Goal: Information Seeking & Learning: Check status

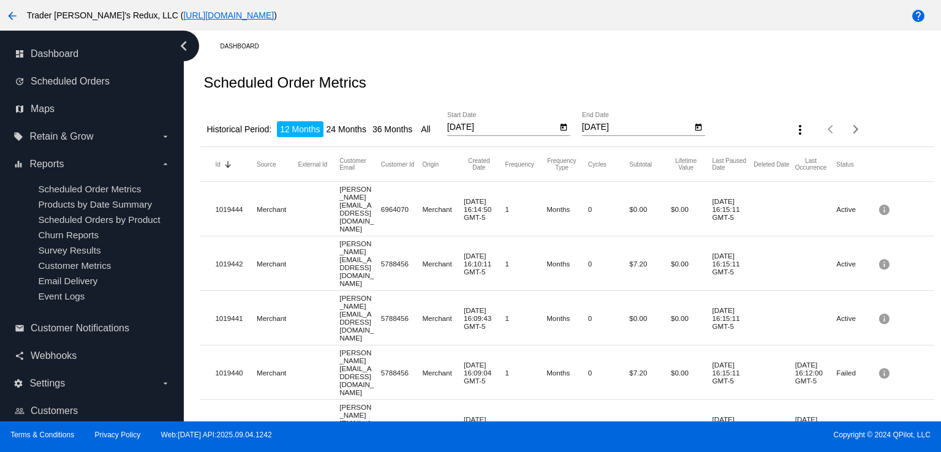
click at [34, 214] on ul "Scheduled Order Metrics Products by Date Summary Scheduled Orders by Product Ch…" at bounding box center [91, 242] width 156 height 137
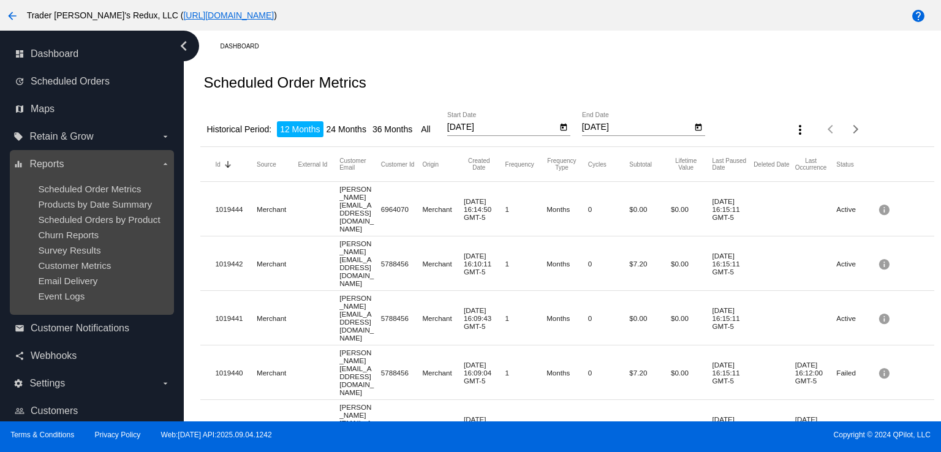
click at [88, 259] on ul "Scheduled Order Metrics Products by Date Summary Scheduled Orders by Product Ch…" at bounding box center [91, 242] width 156 height 137
click at [83, 235] on span "Churn Reports" at bounding box center [68, 235] width 61 height 10
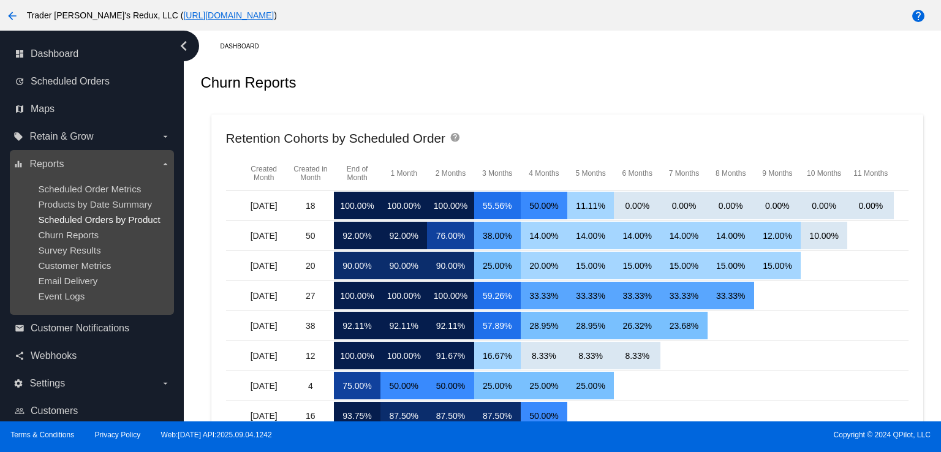
click at [69, 224] on span "Scheduled Orders by Product" at bounding box center [99, 219] width 122 height 10
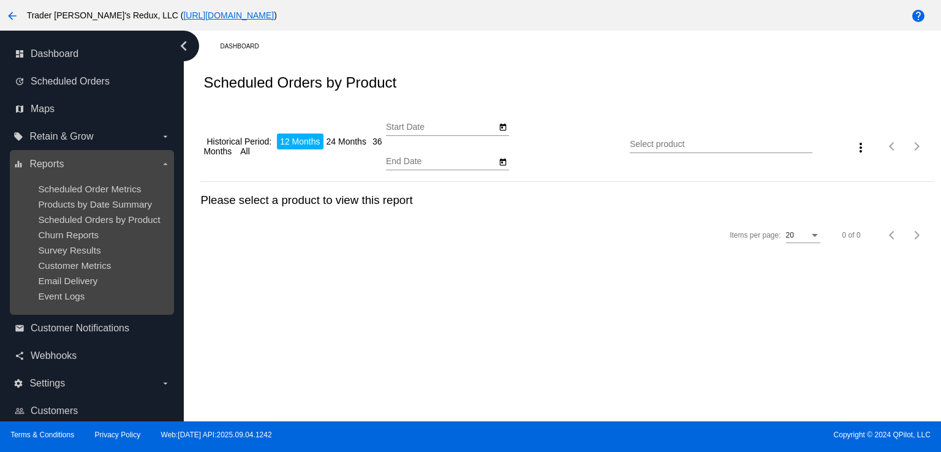
type input "[DATE]"
click at [70, 199] on span "Products by Date Summary" at bounding box center [95, 204] width 114 height 10
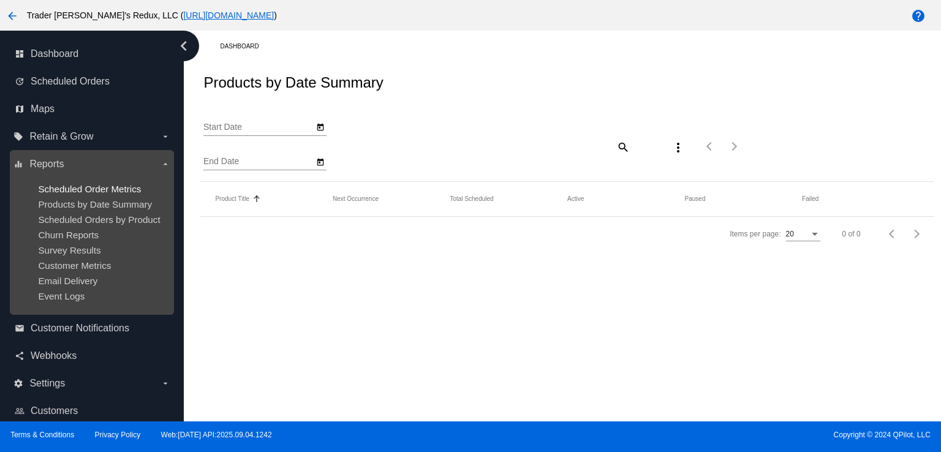
click at [88, 191] on span "Scheduled Order Metrics" at bounding box center [89, 189] width 103 height 10
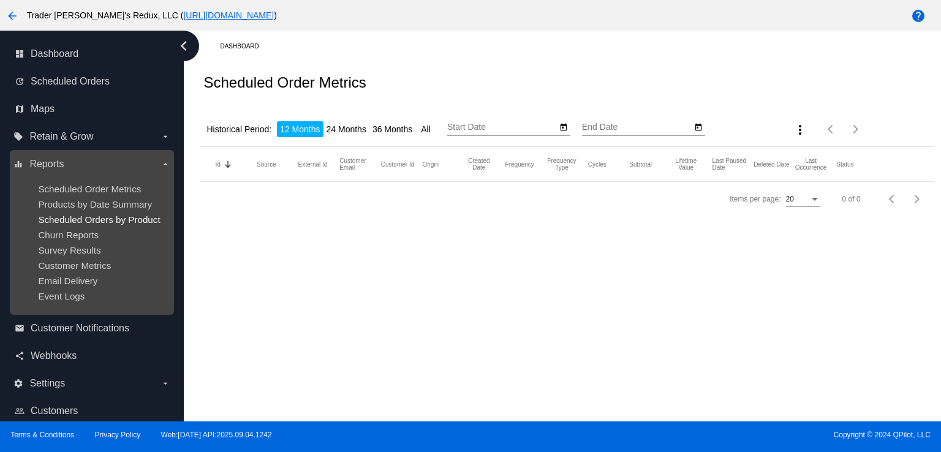
click at [127, 219] on span "Scheduled Orders by Product" at bounding box center [99, 219] width 122 height 10
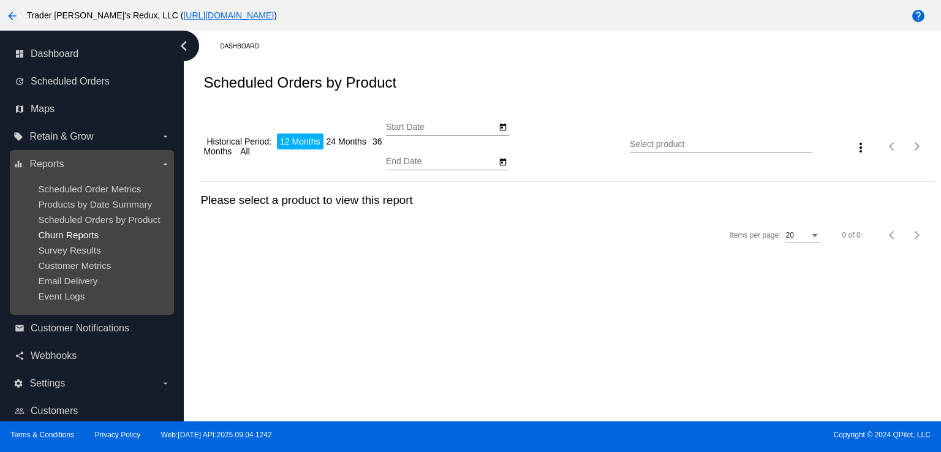
click at [86, 233] on span "Churn Reports" at bounding box center [68, 235] width 61 height 10
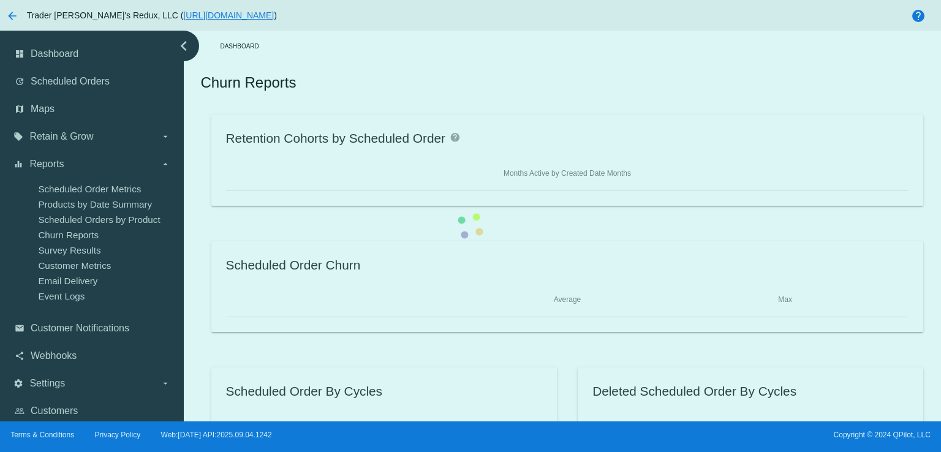
click at [200, 257] on div "Retention Cohorts by Scheduled Order help Months Active by Created Date Months …" at bounding box center [566, 287] width 733 height 344
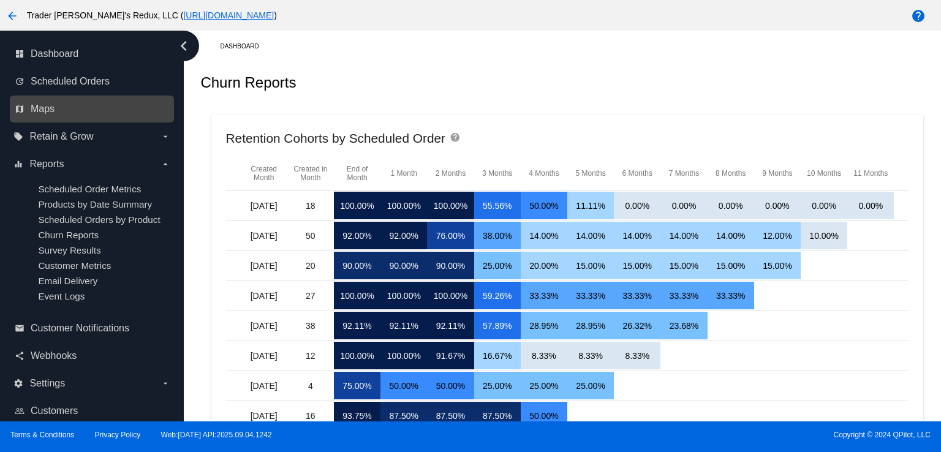
click at [45, 101] on link "map Maps" at bounding box center [93, 109] width 156 height 20
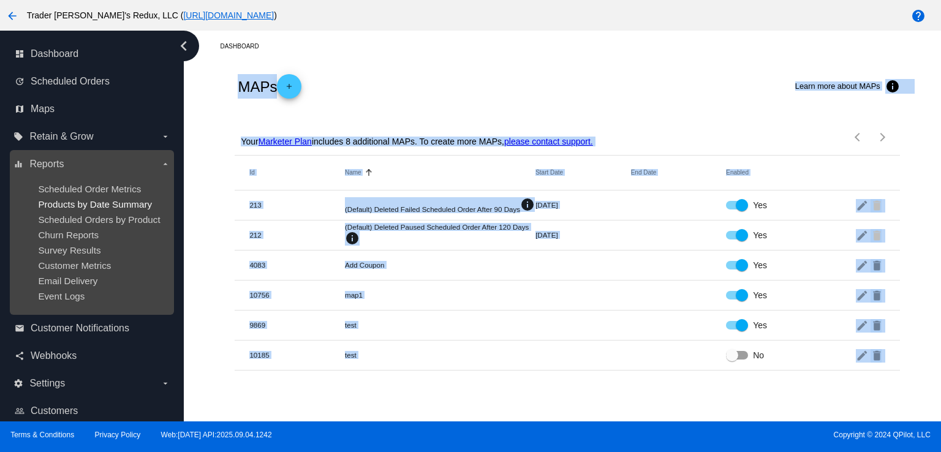
click at [112, 200] on span "Products by Date Summary" at bounding box center [95, 204] width 114 height 10
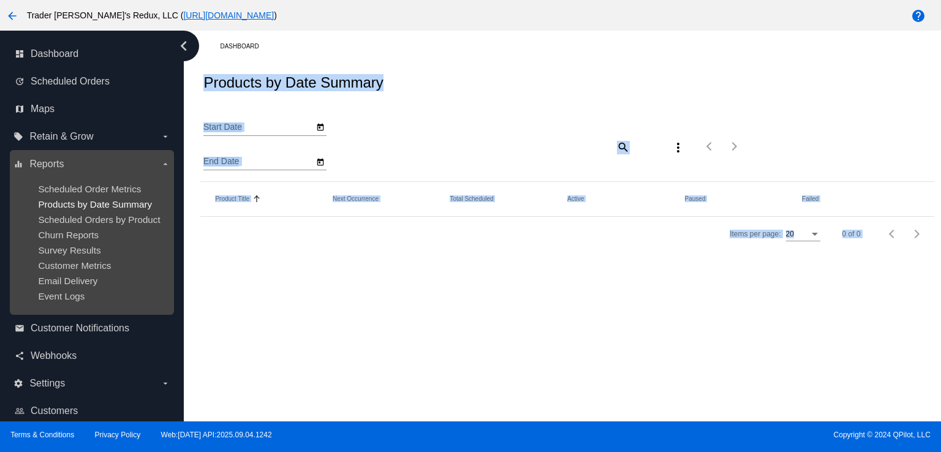
type input "[DATE]"
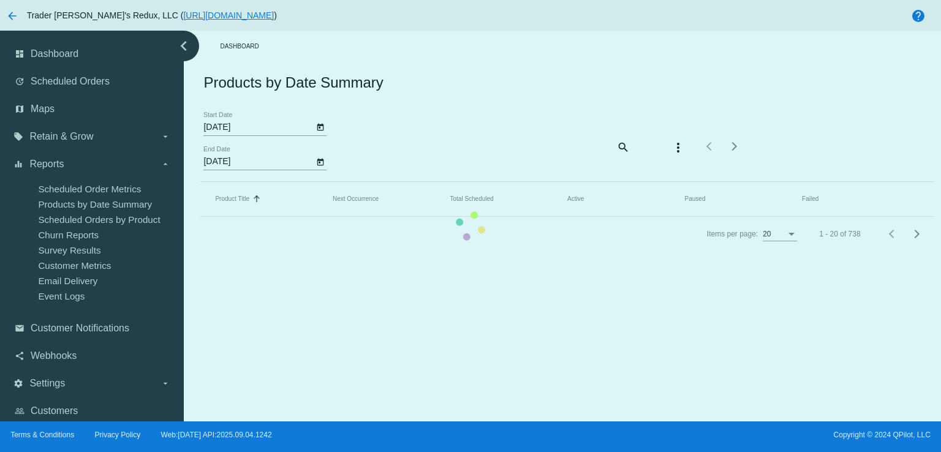
click at [200, 182] on mat-table "Product Title Sorted by Title ascending Next Occurrence Total Scheduled Active …" at bounding box center [566, 199] width 733 height 35
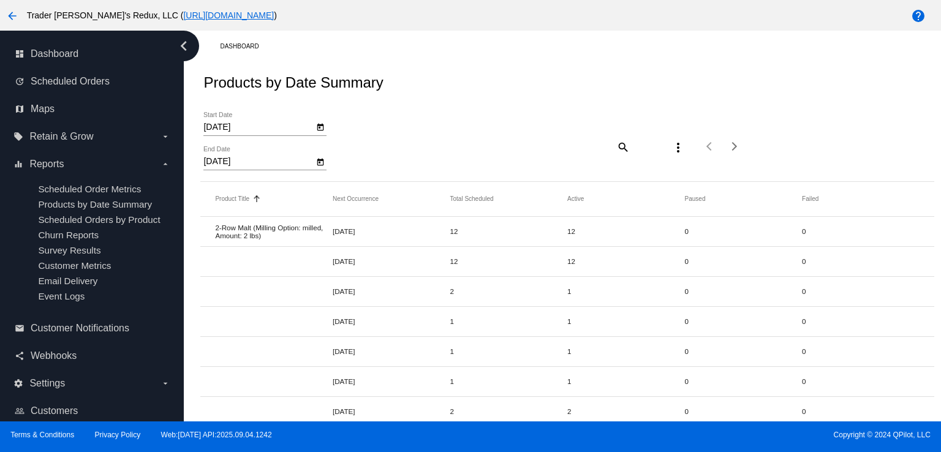
drag, startPoint x: 446, startPoint y: 107, endPoint x: 291, endPoint y: 94, distance: 155.5
click at [444, 107] on div "[DATE] Start Date [DATE] End Date search more_vert Items per page: 20 1 - 20 of…" at bounding box center [566, 143] width 733 height 78
click at [80, 59] on link "dashboard Dashboard" at bounding box center [93, 54] width 156 height 20
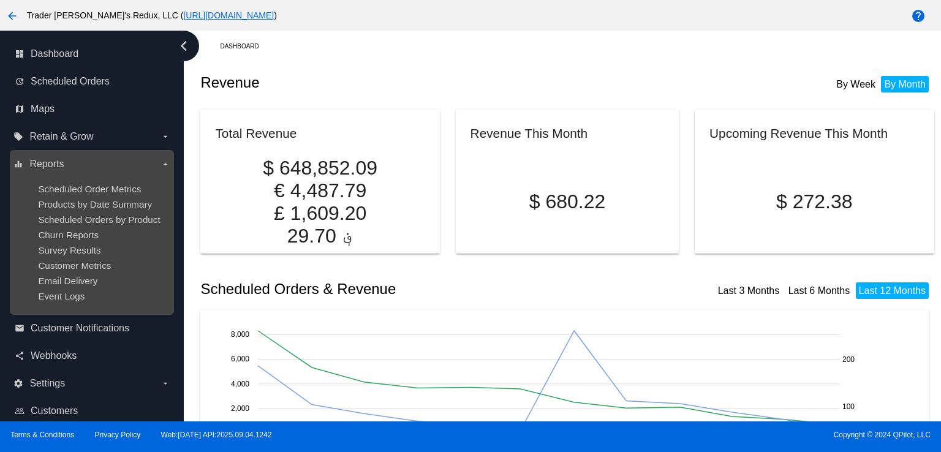
click at [75, 209] on div "Products by Date Summary" at bounding box center [101, 204] width 127 height 10
click at [95, 233] on span "Churn Reports" at bounding box center [68, 235] width 61 height 10
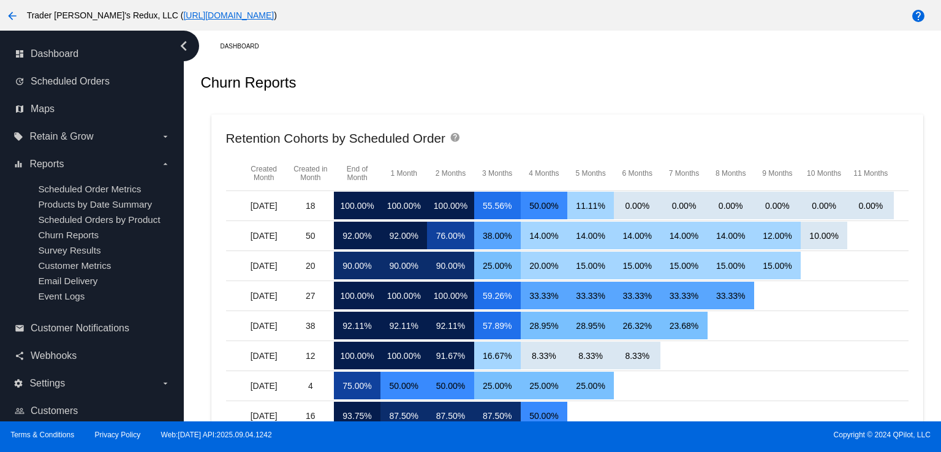
click at [95, 216] on span "Scheduled Orders by Product" at bounding box center [99, 219] width 122 height 10
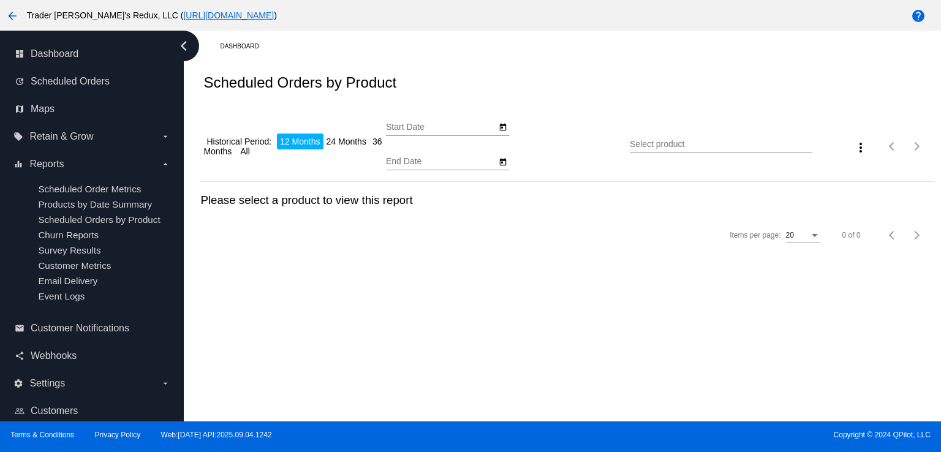
type input "[DATE]"
click at [514, 59] on div "Dashboard Scheduled Orders by Product Historical Period: 12 Months 24 Months 36…" at bounding box center [567, 142] width 747 height 222
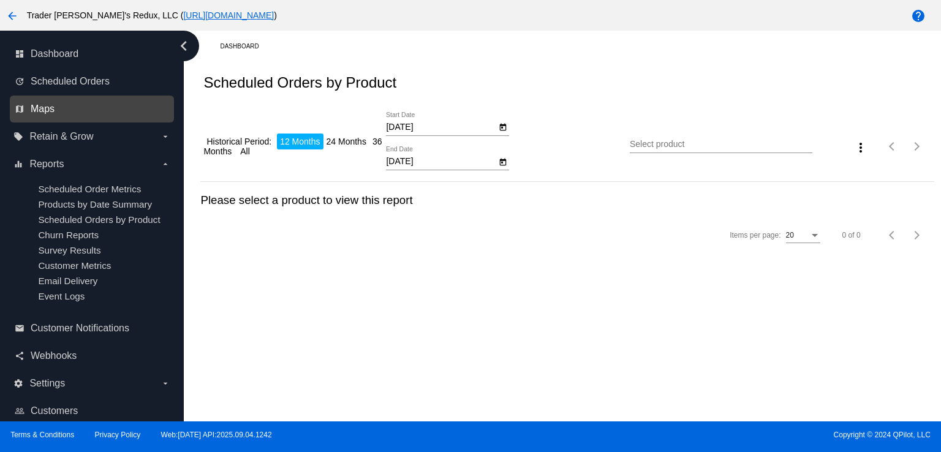
click at [48, 105] on span "Maps" at bounding box center [43, 109] width 24 height 11
